Goal: Check status: Check status

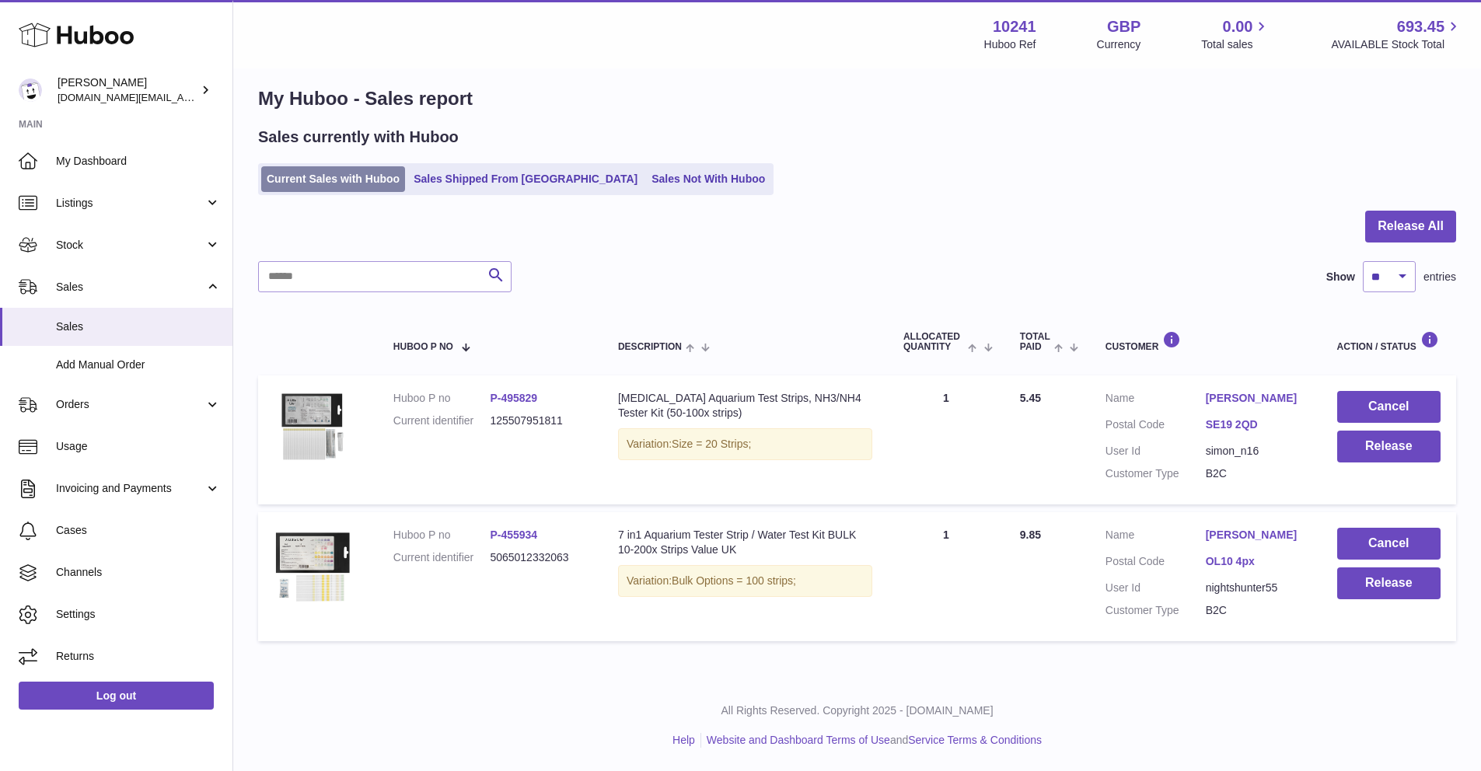
drag, startPoint x: 370, startPoint y: 160, endPoint x: 367, endPoint y: 169, distance: 9.1
click at [369, 163] on div "Sales currently with Huboo Current Sales with Huboo Sales Shipped From Huboo Sa…" at bounding box center [857, 161] width 1198 height 68
click at [362, 174] on link "Current Sales with Huboo" at bounding box center [333, 179] width 144 height 26
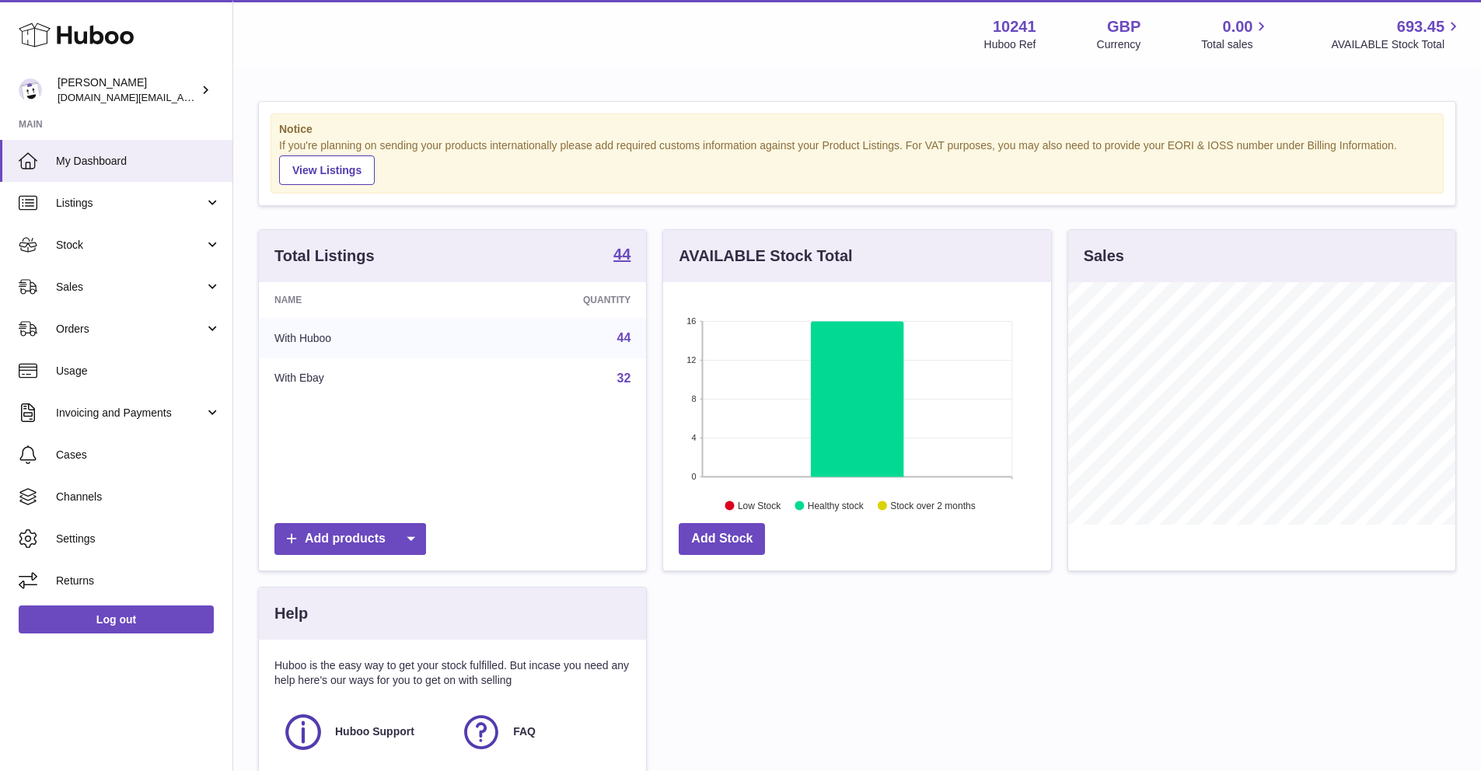
scroll to position [243, 387]
click at [190, 315] on link "Orders" at bounding box center [116, 329] width 232 height 42
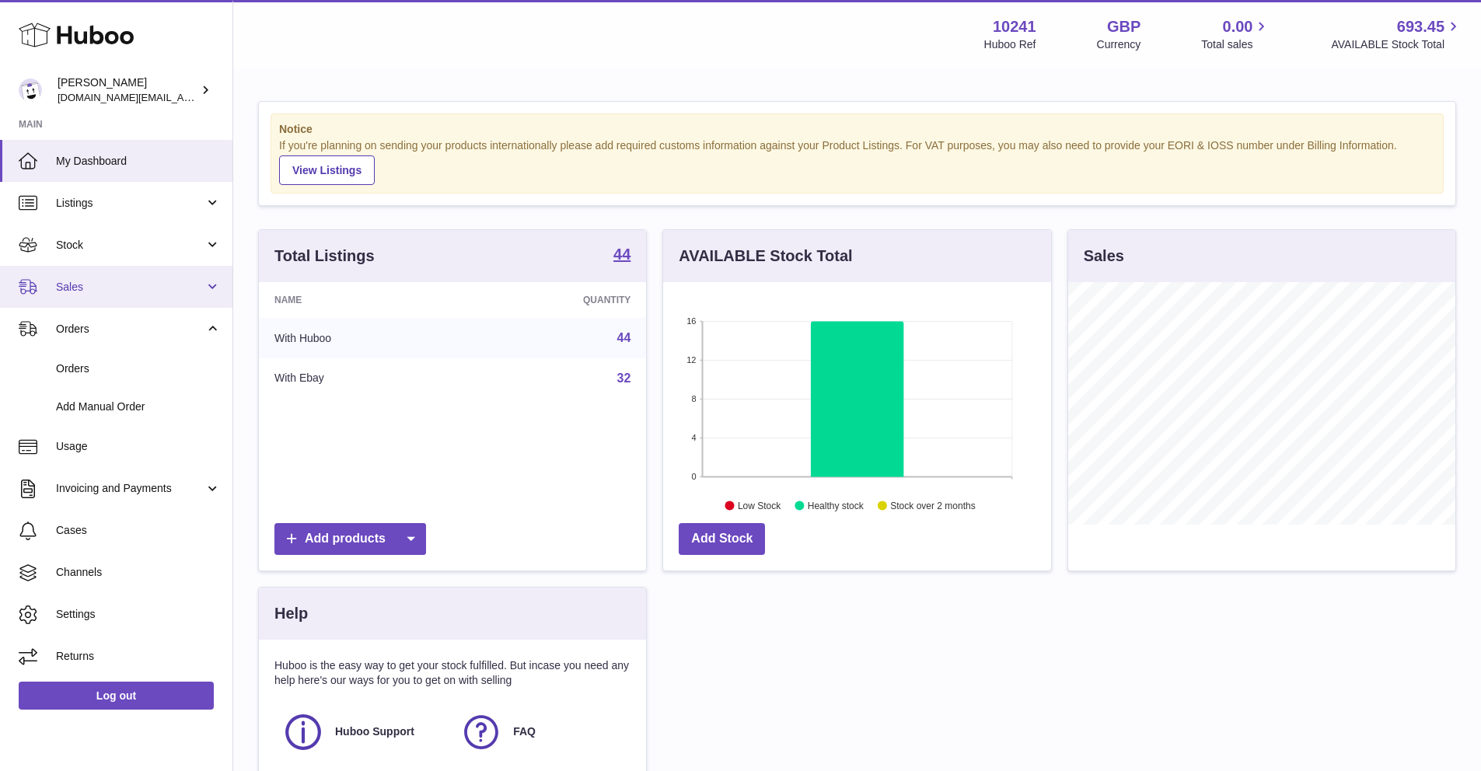
click at [119, 295] on link "Sales" at bounding box center [116, 287] width 232 height 42
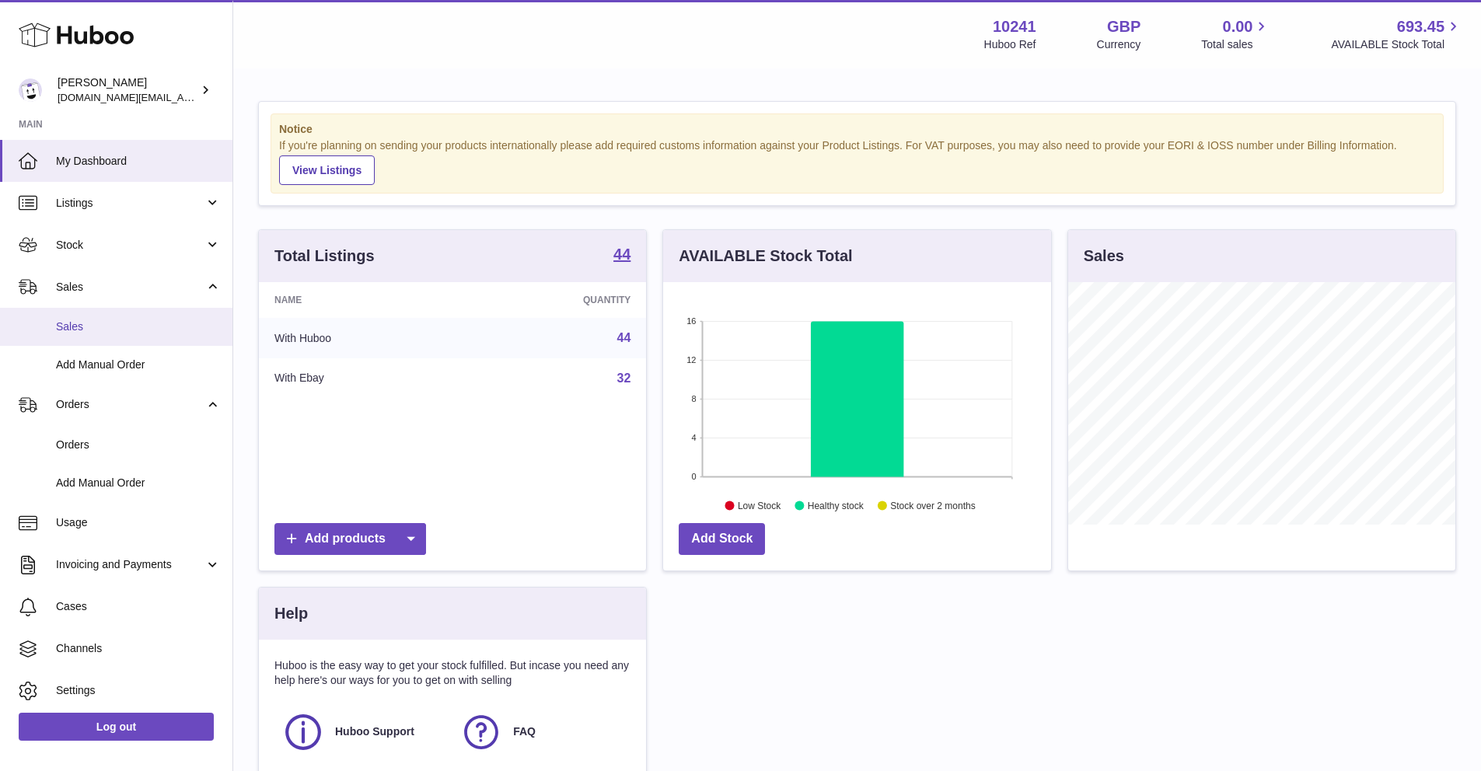
click at [114, 329] on span "Sales" at bounding box center [138, 327] width 165 height 15
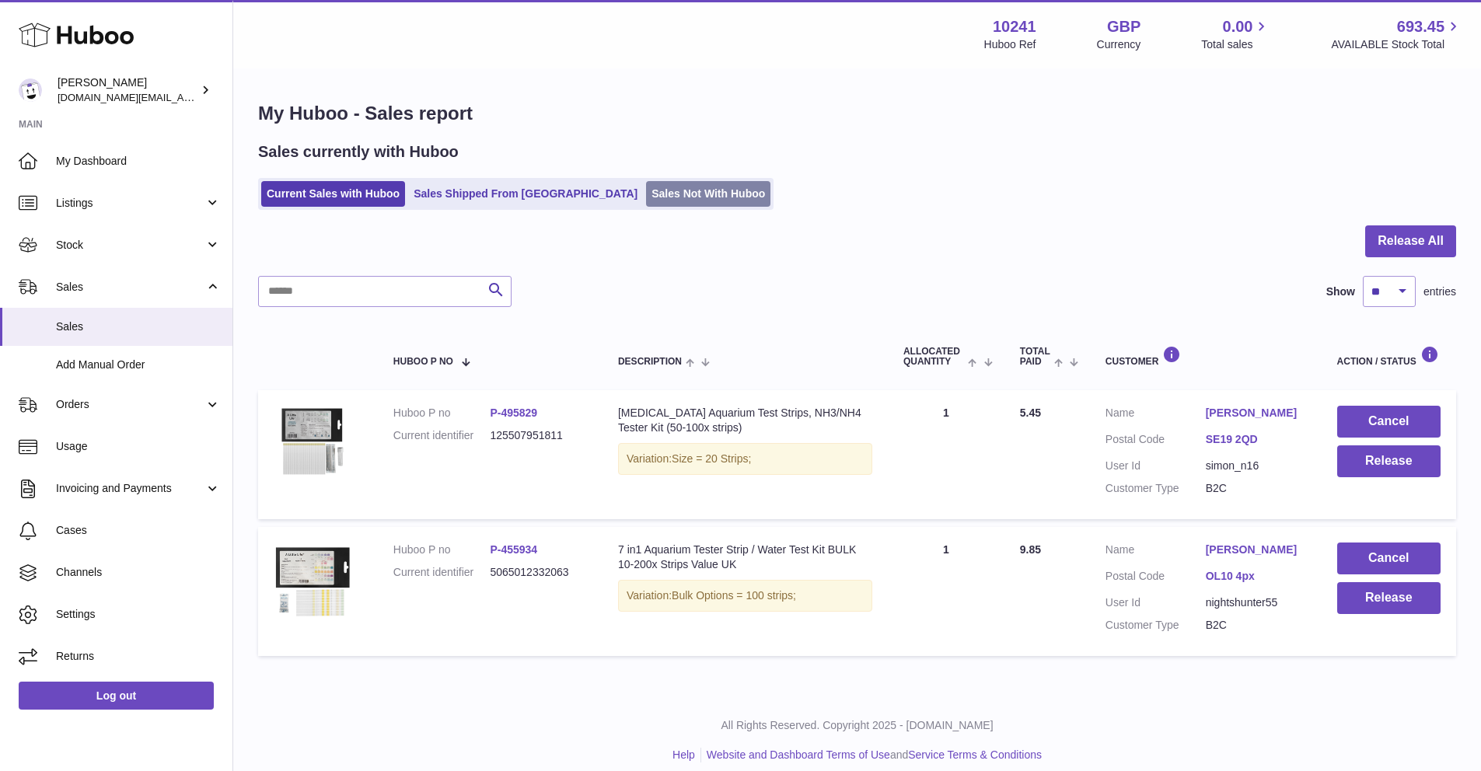
click at [646, 201] on link "Sales Not With Huboo" at bounding box center [708, 194] width 124 height 26
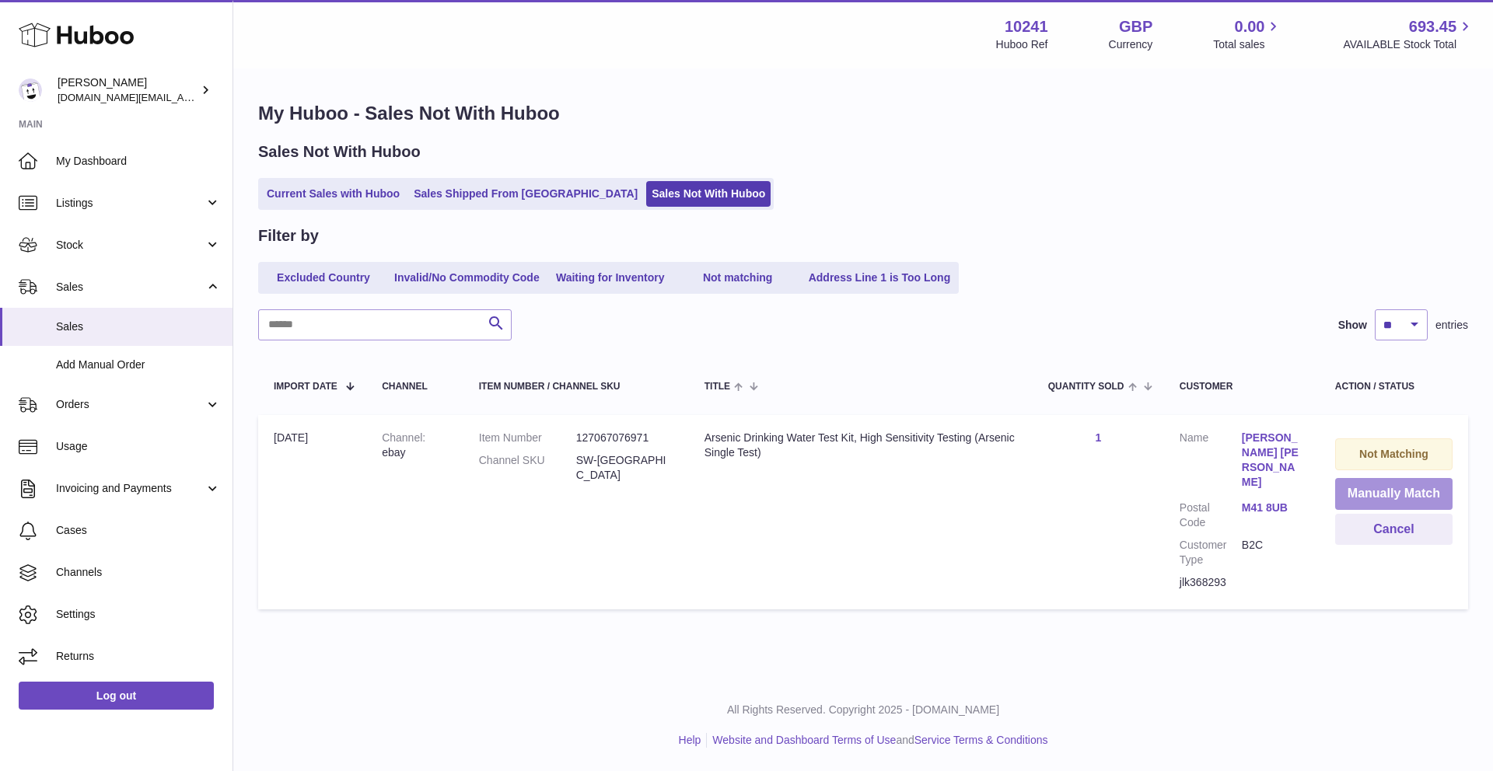
click at [1365, 501] on button "Manually Match" at bounding box center [1393, 494] width 117 height 32
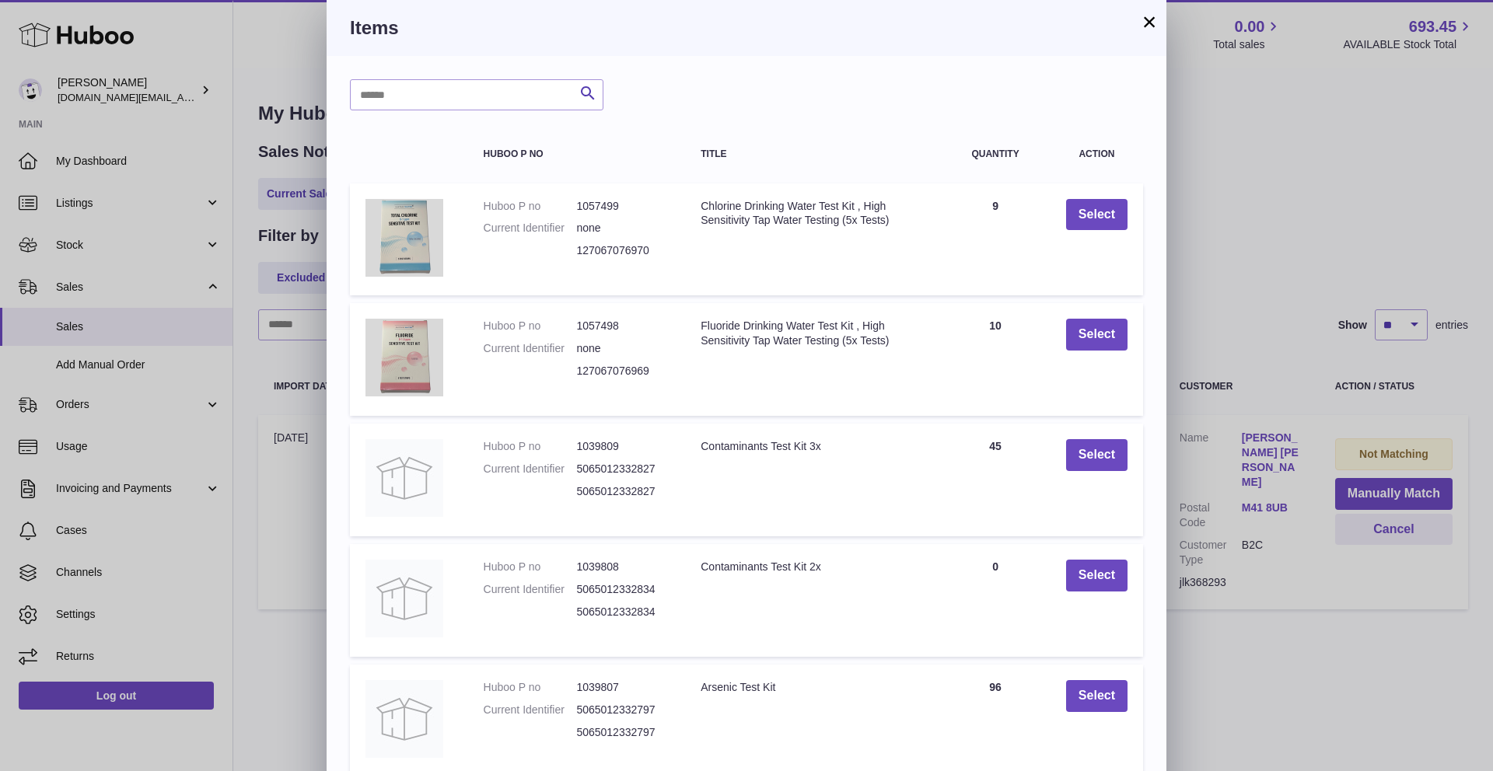
scroll to position [114, 0]
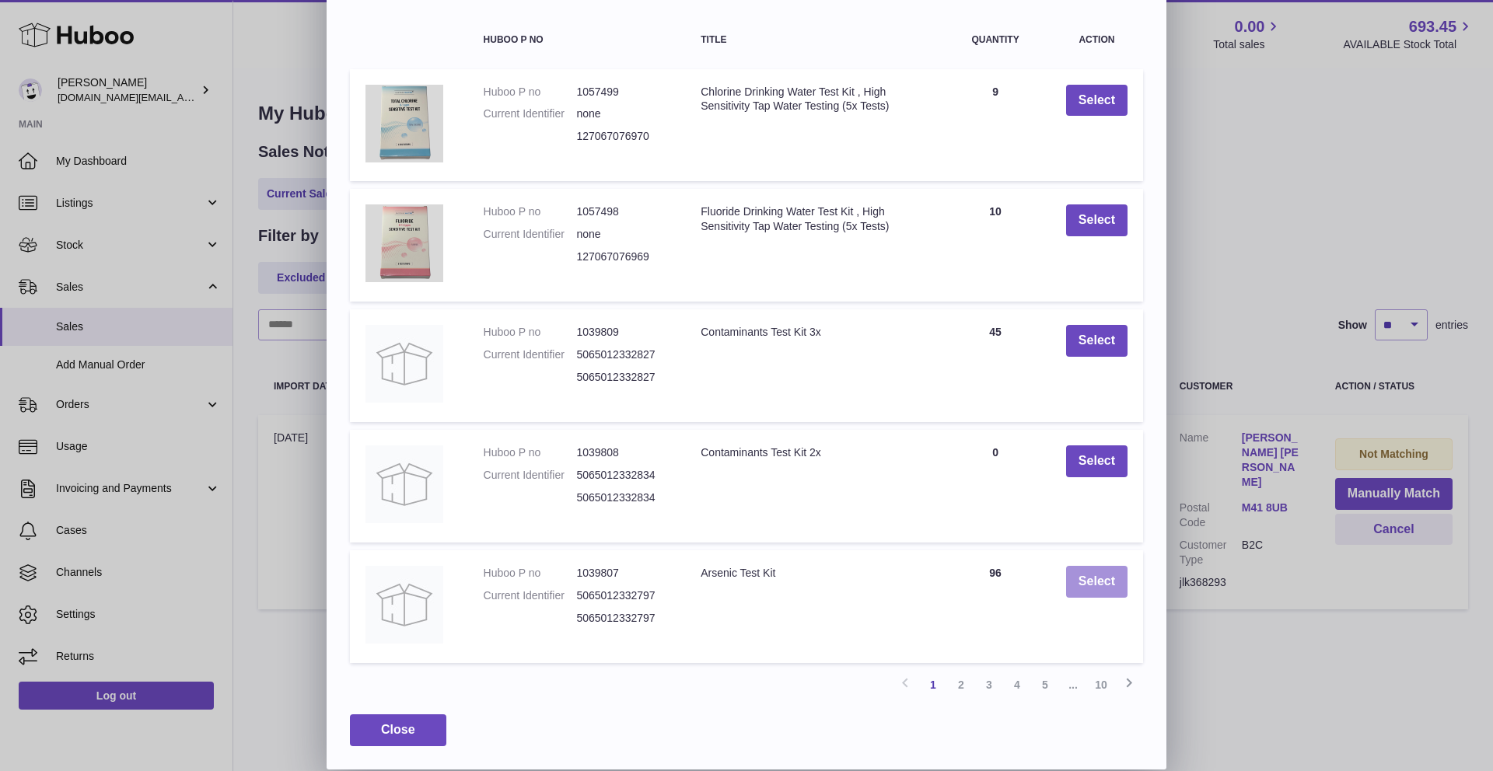
click at [1116, 593] on button "Select" at bounding box center [1096, 582] width 61 height 32
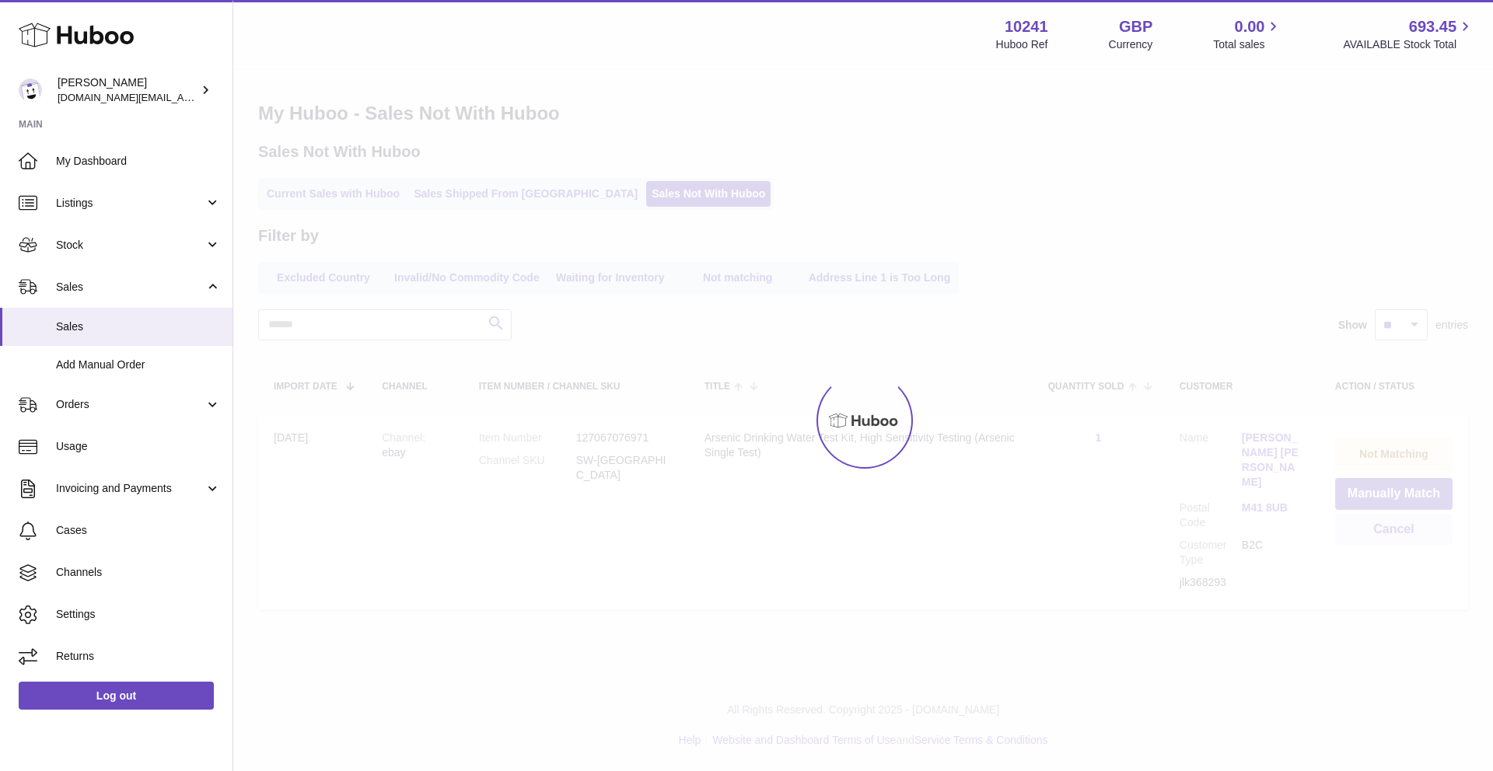
scroll to position [0, 0]
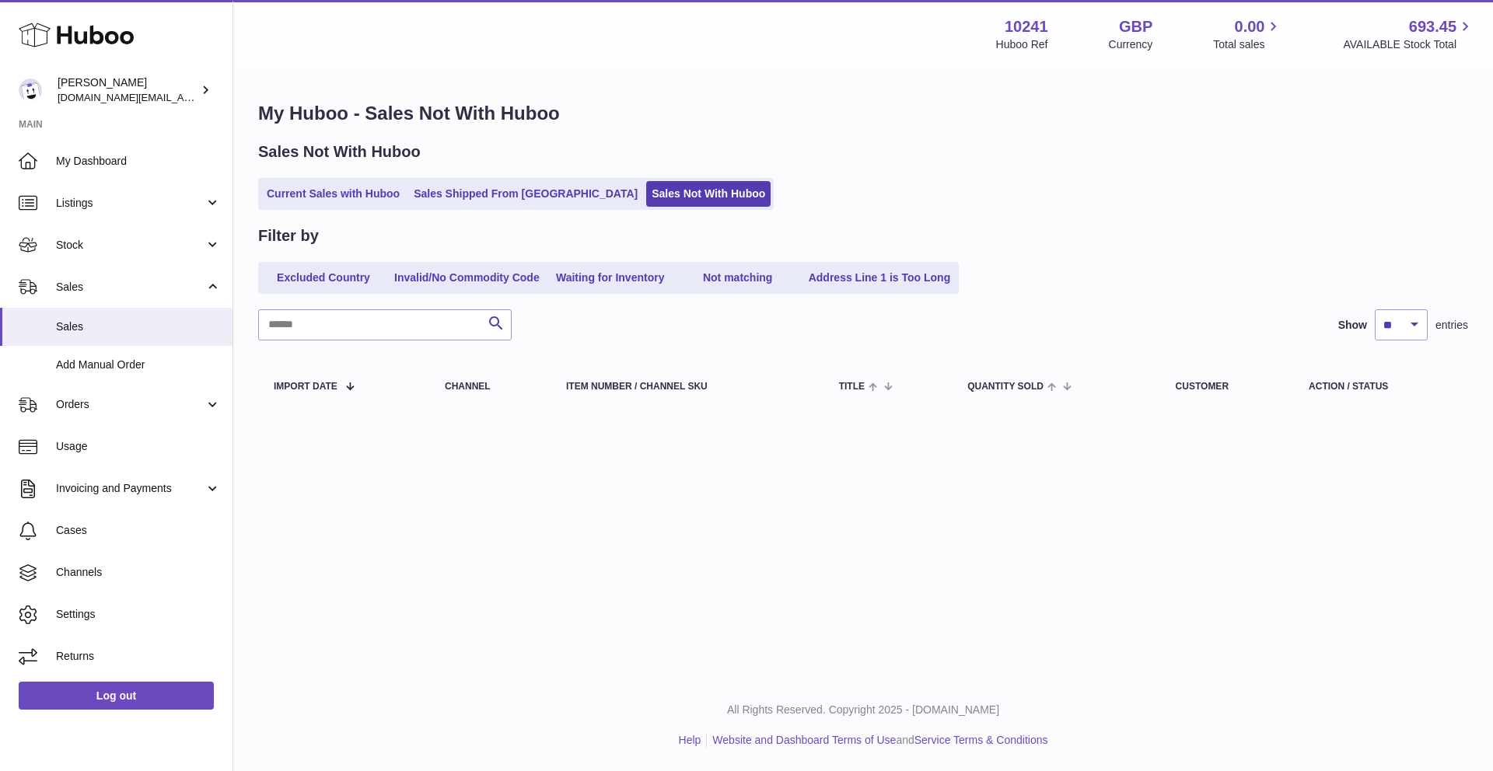
click at [329, 174] on div "Sales Not With Huboo Current Sales with Huboo Sales Shipped From Huboo Sales No…" at bounding box center [863, 176] width 1210 height 68
click at [327, 183] on link "Current Sales with Huboo" at bounding box center [333, 194] width 144 height 26
